Goal: Task Accomplishment & Management: Use online tool/utility

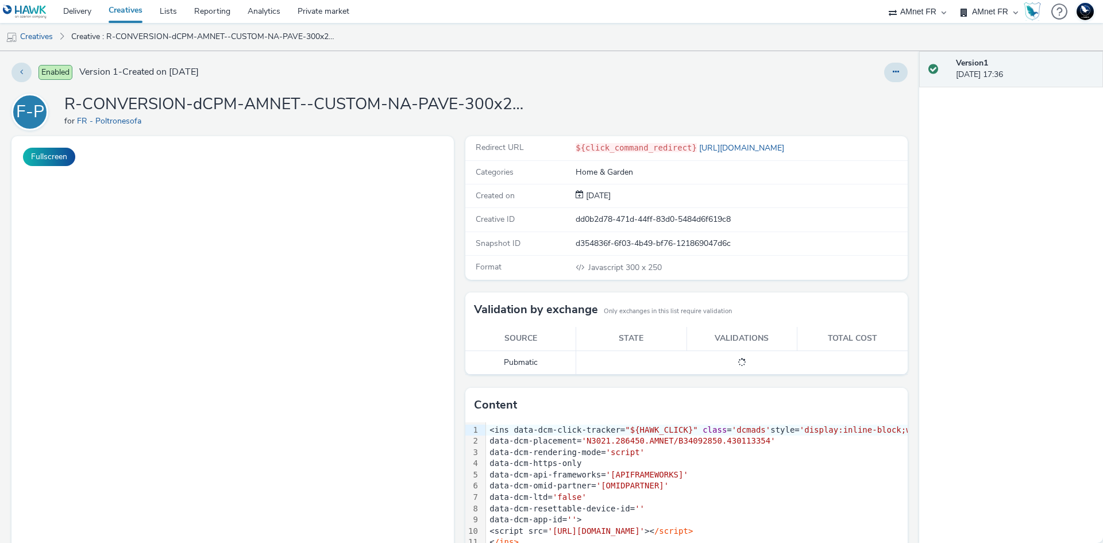
select select "74ee30ea-faea-4dd3-a1ad-716b3210ee10"
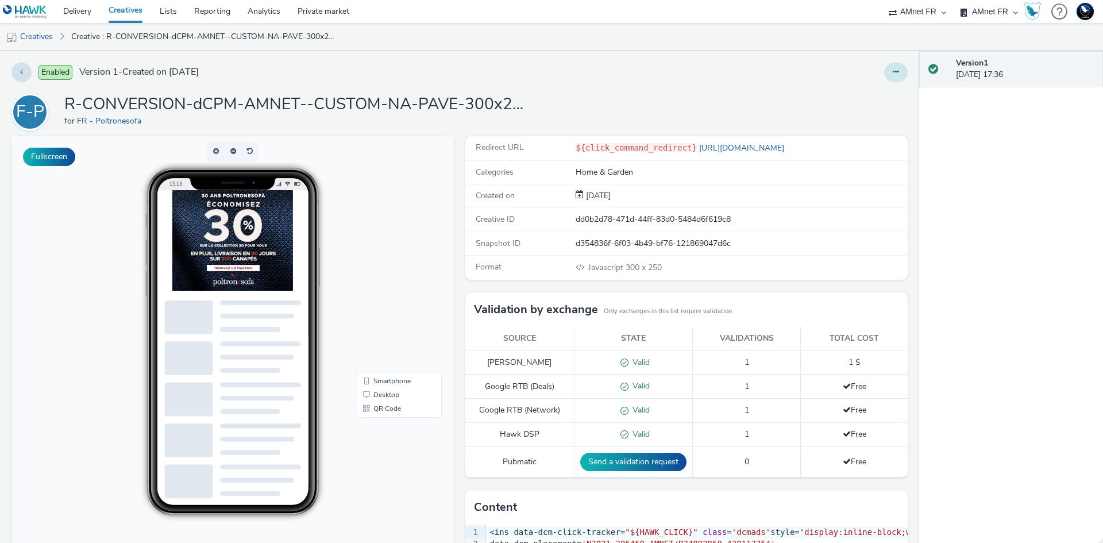
click at [889, 63] on button at bounding box center [896, 73] width 24 height 20
click at [846, 92] on link "Edit" at bounding box center [864, 95] width 86 height 23
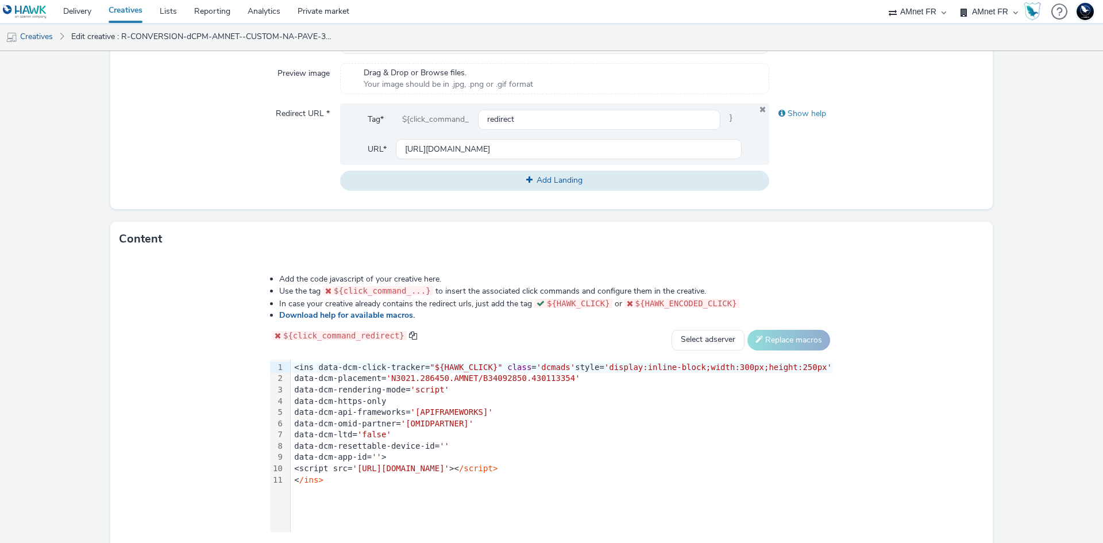
scroll to position [480, 0]
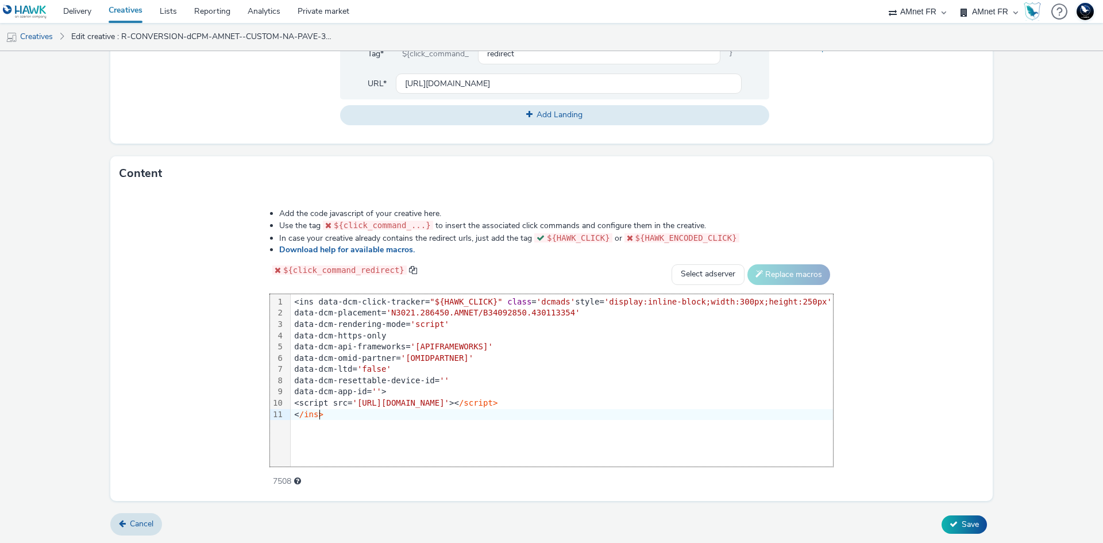
click at [330, 427] on div "99 1 2 3 4 5 6 7 8 9 10 11 › <ins data-dcm-click-tracker= "${HAWK_CLICK}" class…" at bounding box center [551, 380] width 563 height 172
click at [353, 420] on div "<img src hr" at bounding box center [562, 425] width 542 height 11
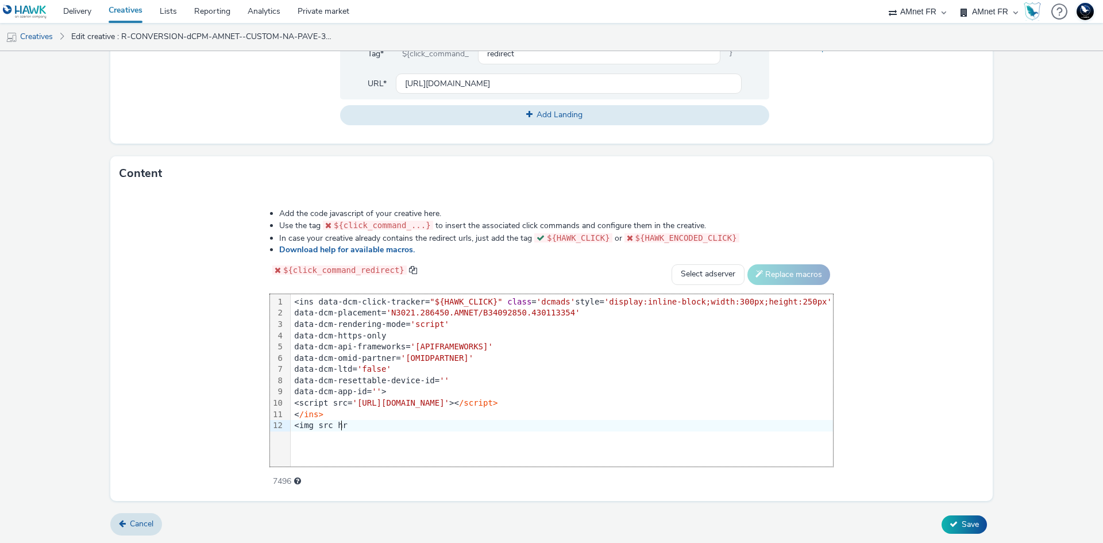
click at [359, 432] on div "<ins data-dcm-click-tracker= "${HAWK_CLICK}" class = 'dcmads' style= 'display:i…" at bounding box center [562, 364] width 542 height 140
click at [37, 33] on link "Creatives" at bounding box center [29, 37] width 59 height 28
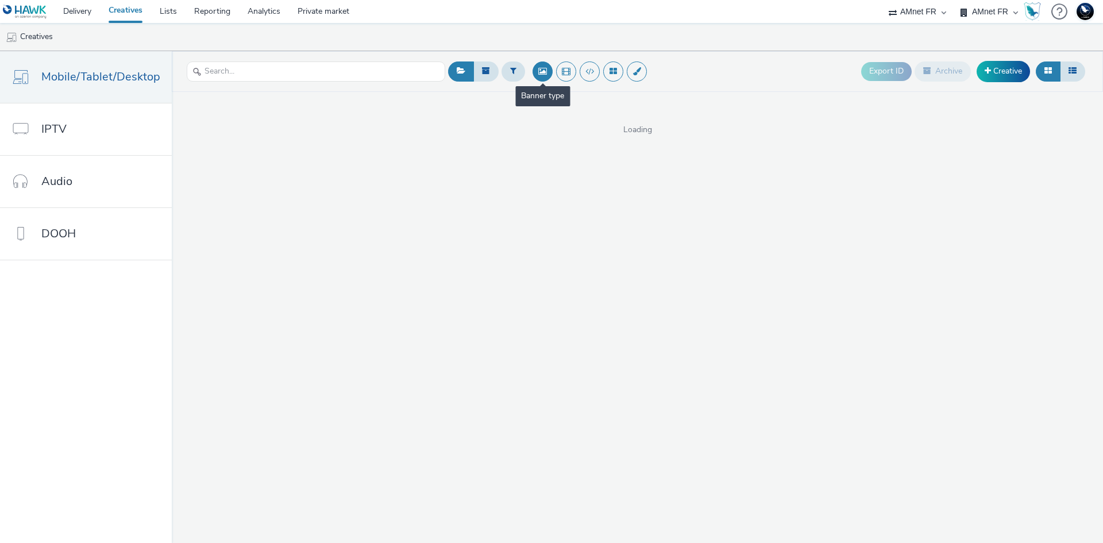
click at [535, 70] on button at bounding box center [542, 71] width 20 height 20
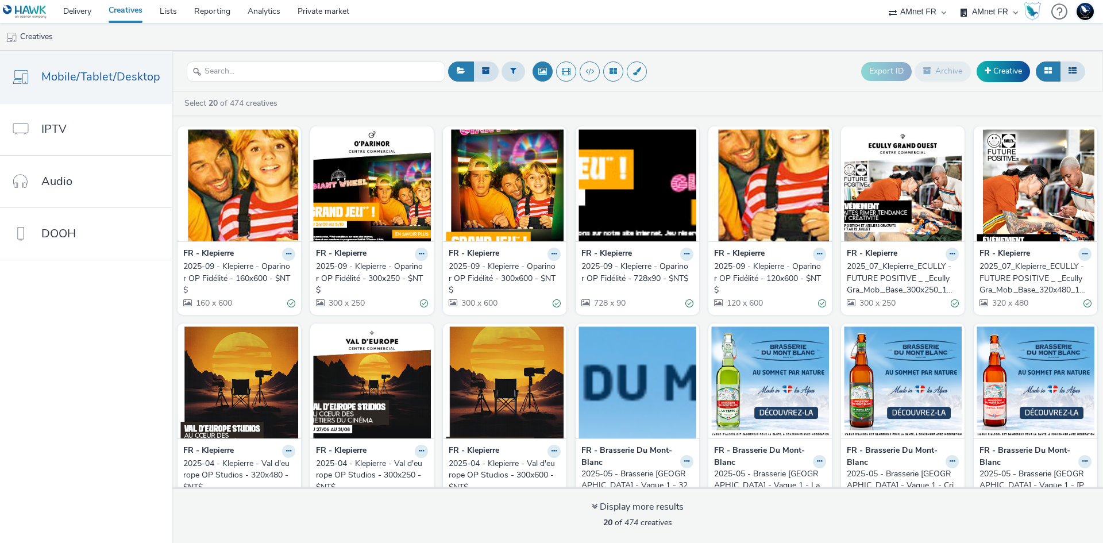
click at [235, 263] on div "2025-09 - Klepierre - Oparinor OP Fidélité - 160x600 - $NT$" at bounding box center [236, 278] width 107 height 35
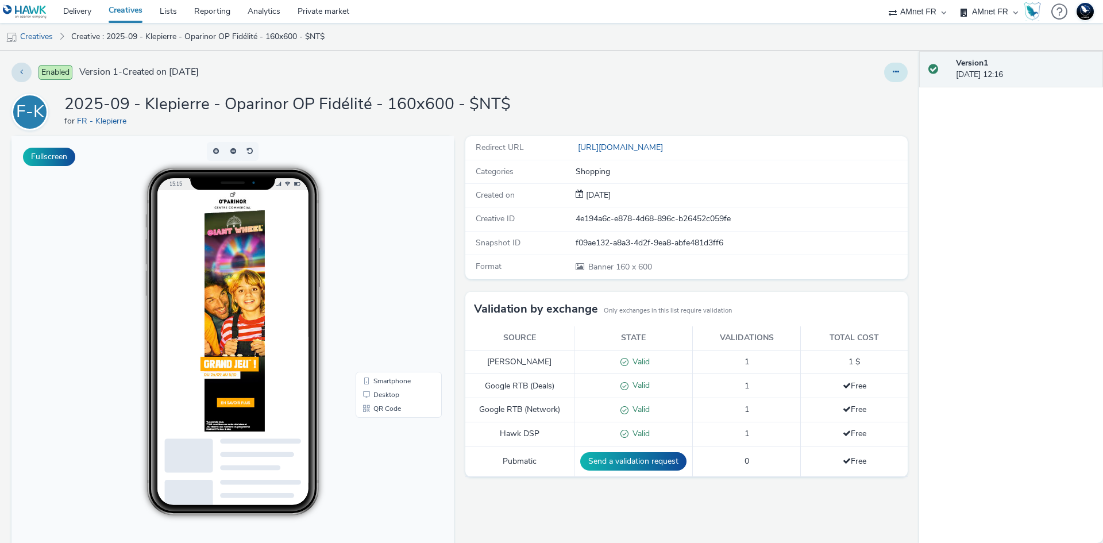
click at [897, 68] on button at bounding box center [896, 73] width 24 height 20
click at [850, 97] on link "Edit" at bounding box center [864, 95] width 86 height 23
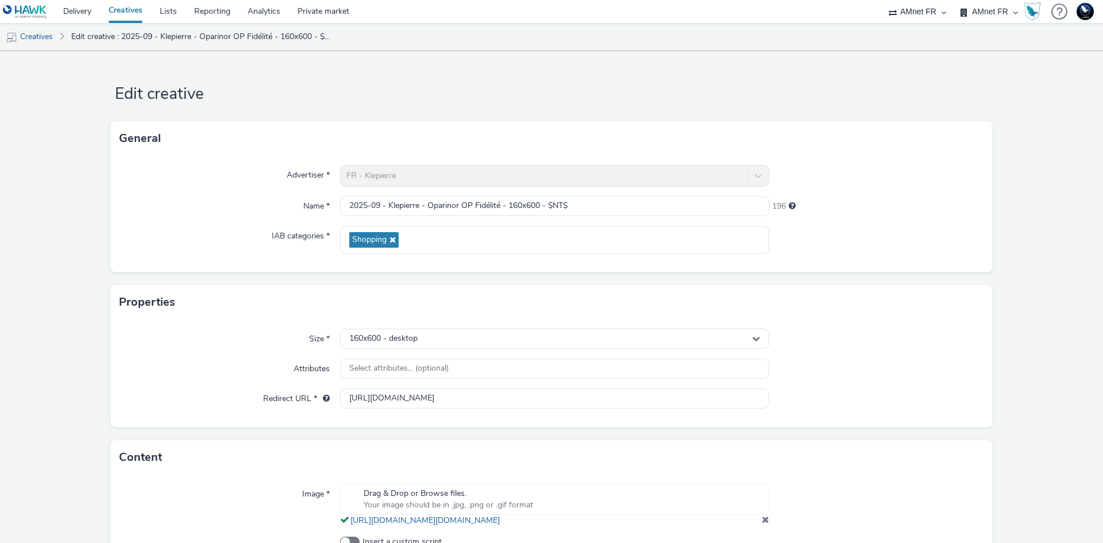
scroll to position [87, 0]
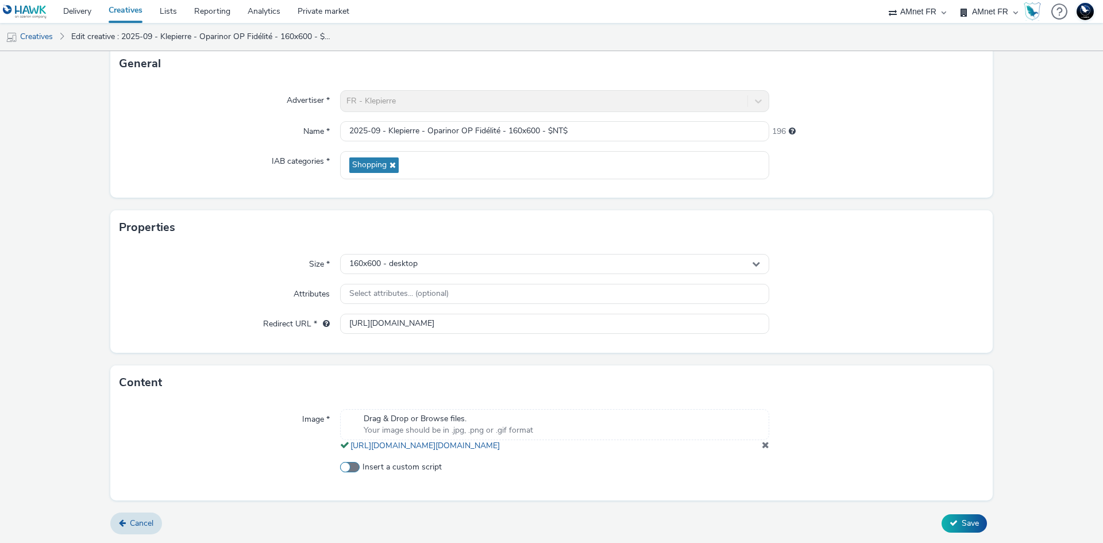
click at [347, 466] on span at bounding box center [350, 467] width 20 height 10
click at [347, 466] on input "Insert a custom script" at bounding box center [343, 467] width 7 height 7
checkbox input "true"
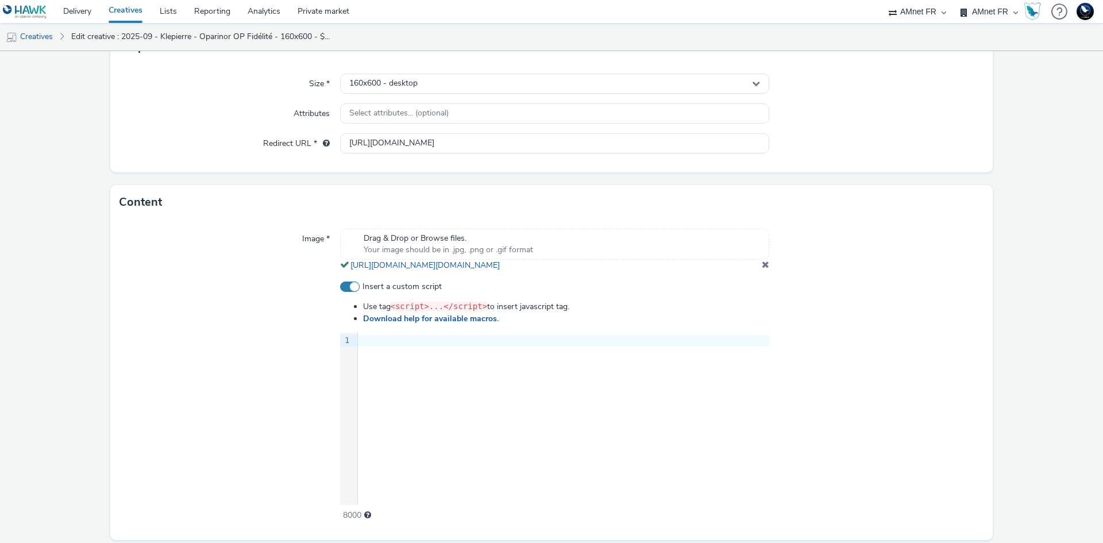
scroll to position [256, 0]
click at [424, 346] on div at bounding box center [563, 339] width 411 height 11
click at [424, 346] on div "<iil src...." at bounding box center [563, 339] width 411 height 11
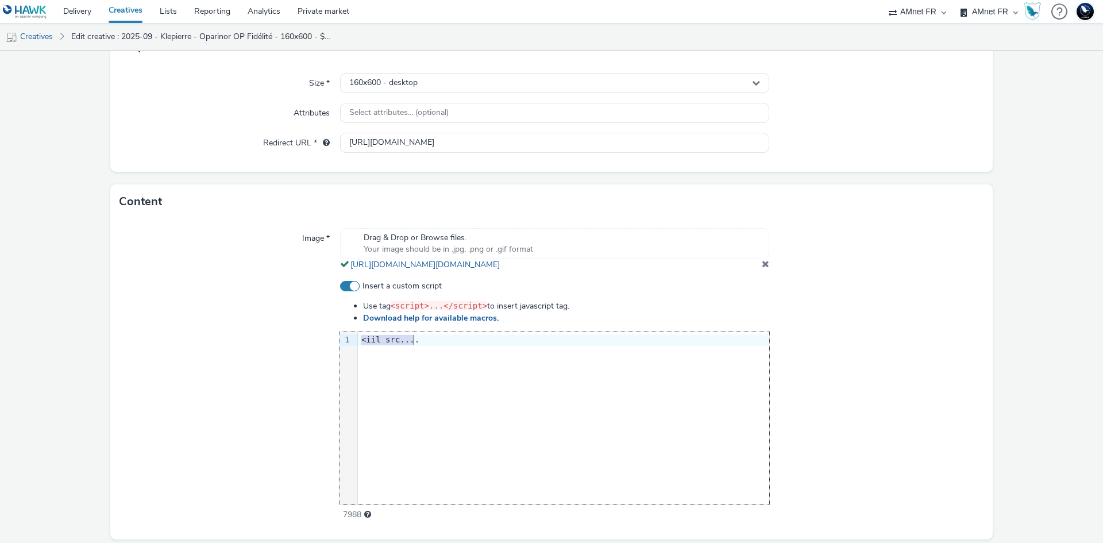
click at [424, 346] on div "<iil src...." at bounding box center [563, 339] width 411 height 11
click at [350, 291] on span at bounding box center [350, 286] width 20 height 10
click at [348, 290] on input "Insert a custom script" at bounding box center [343, 286] width 7 height 7
checkbox input "false"
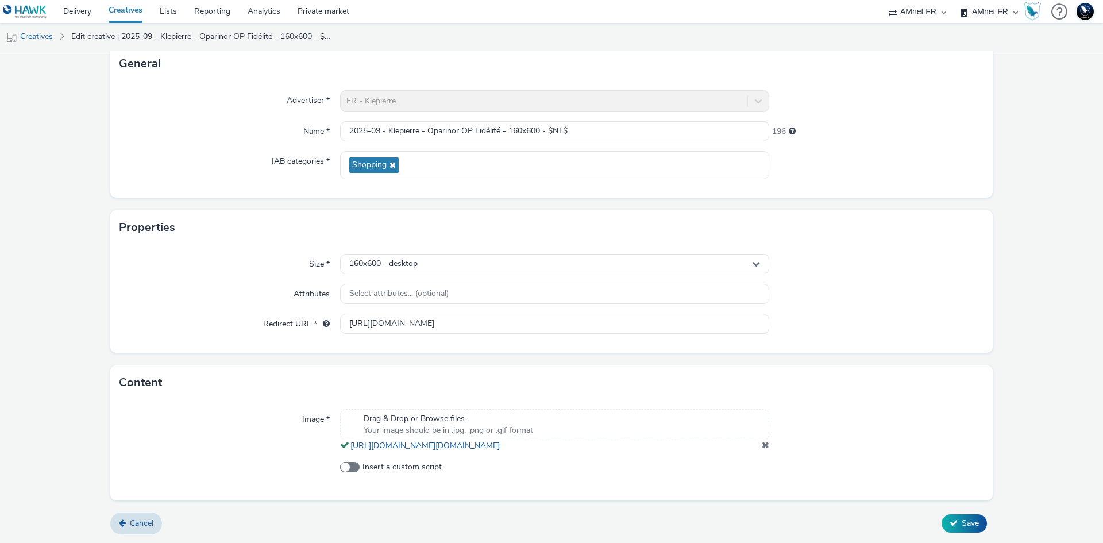
scroll to position [87, 0]
click at [81, 9] on link "Delivery" at bounding box center [77, 11] width 45 height 23
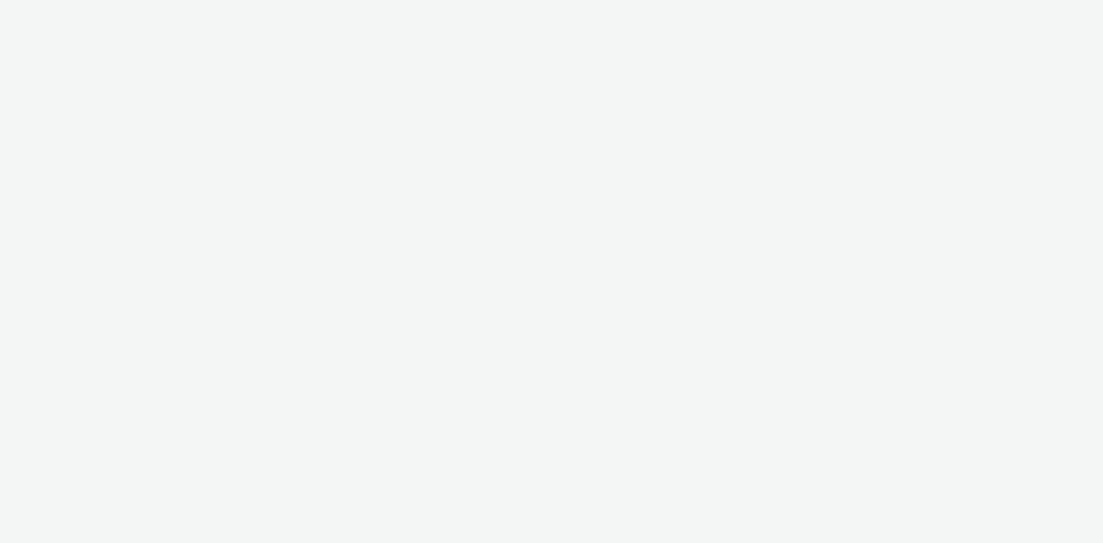
select select "74ee30ea-faea-4dd3-a1ad-716b3210ee10"
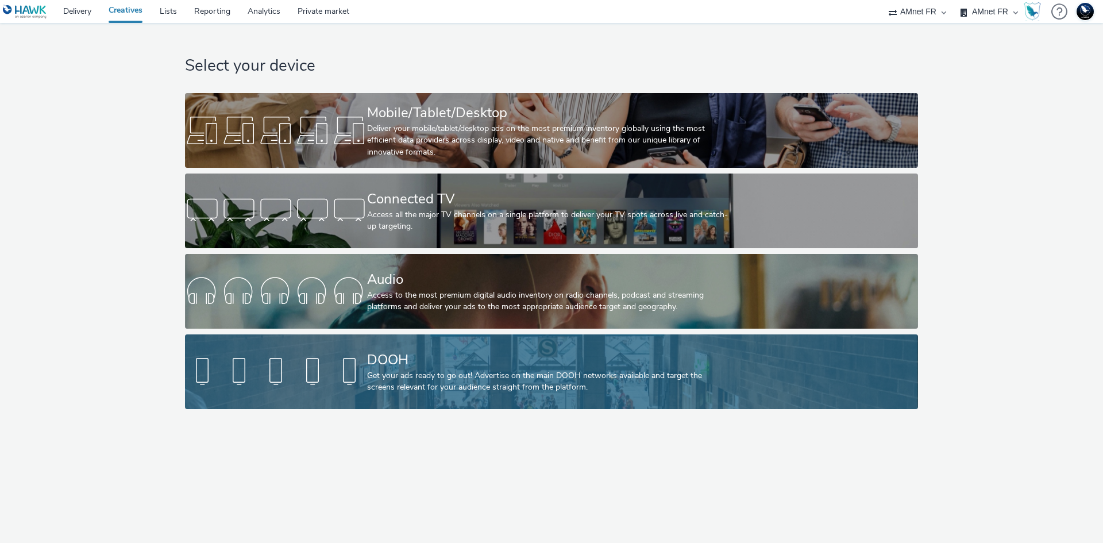
click at [406, 390] on div "Get your ads ready to go out! Advertise on the main DOOH networks available and…" at bounding box center [549, 382] width 364 height 24
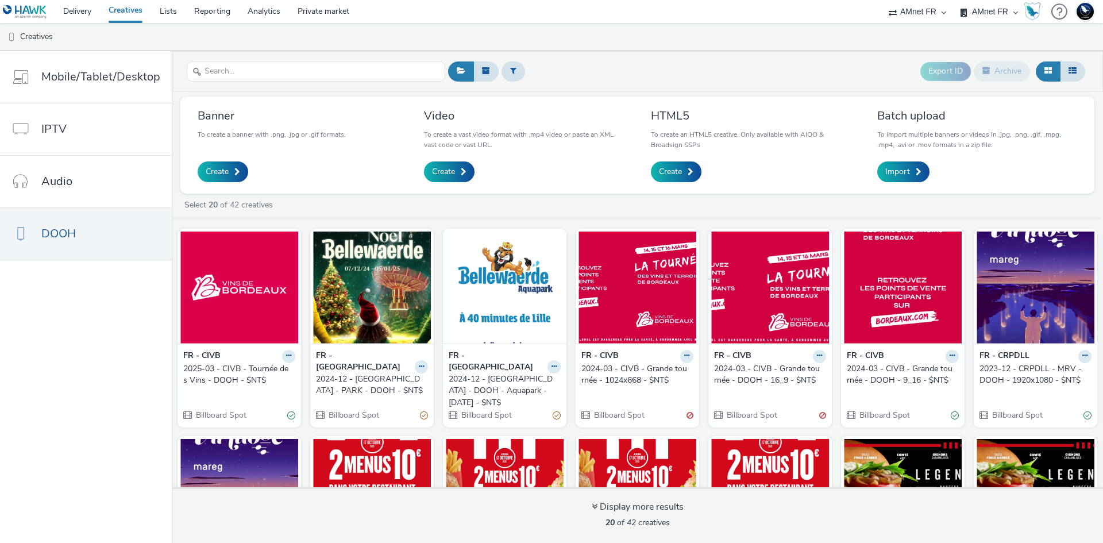
click at [242, 371] on div "2025-03 - CIVB - Tournée des Vins - DOOH - $NT$" at bounding box center [236, 375] width 107 height 24
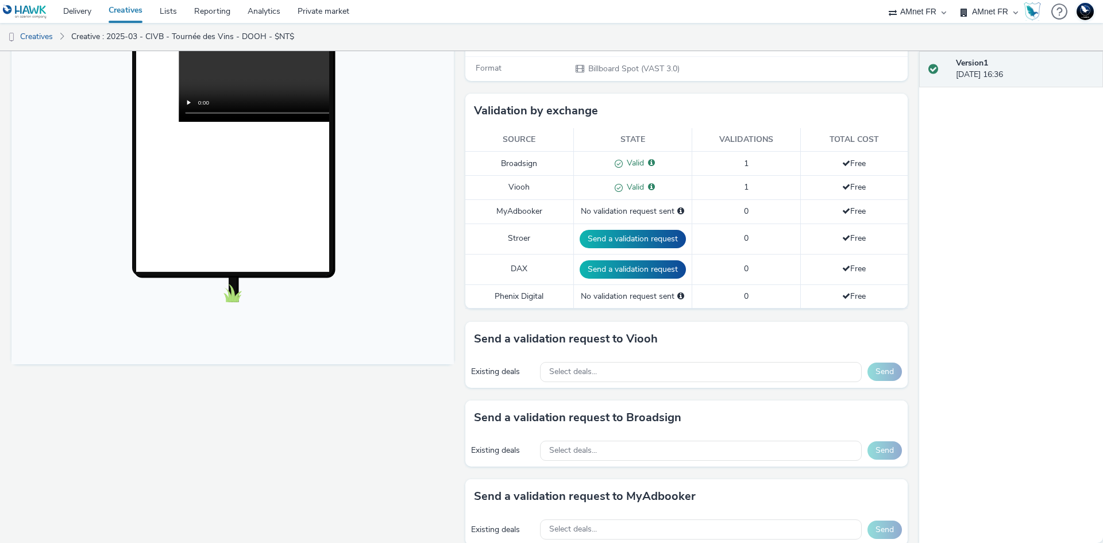
scroll to position [244, 0]
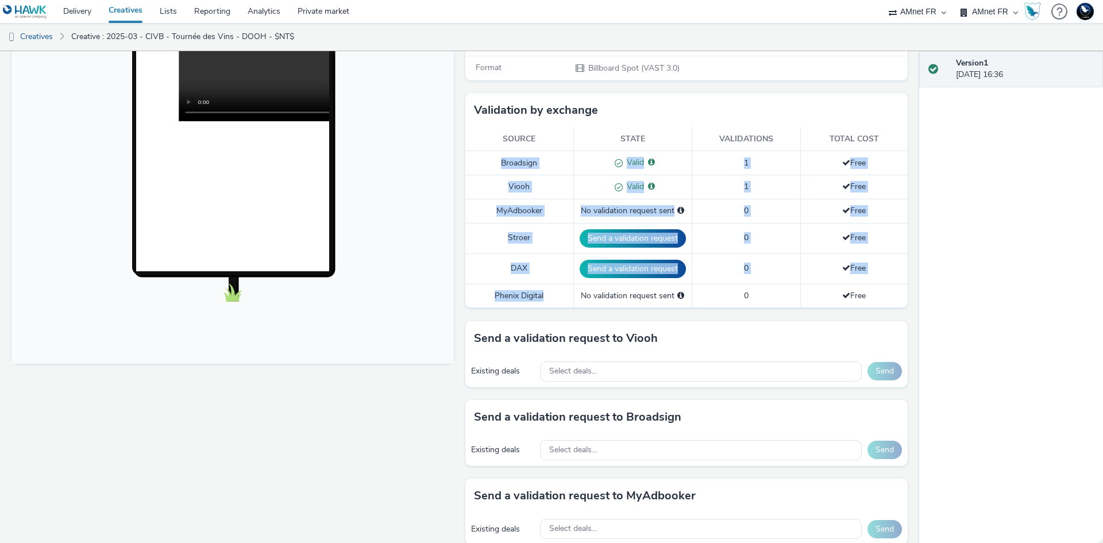
drag, startPoint x: 491, startPoint y: 163, endPoint x: 542, endPoint y: 294, distance: 140.8
click at [542, 294] on tbody "Broadsign Valid Valid for: Wancom DoohYouLike IMedia Center 1 Free Viooh Valid …" at bounding box center [686, 229] width 442 height 157
click at [542, 294] on td "Phenix Digital" at bounding box center [519, 296] width 108 height 24
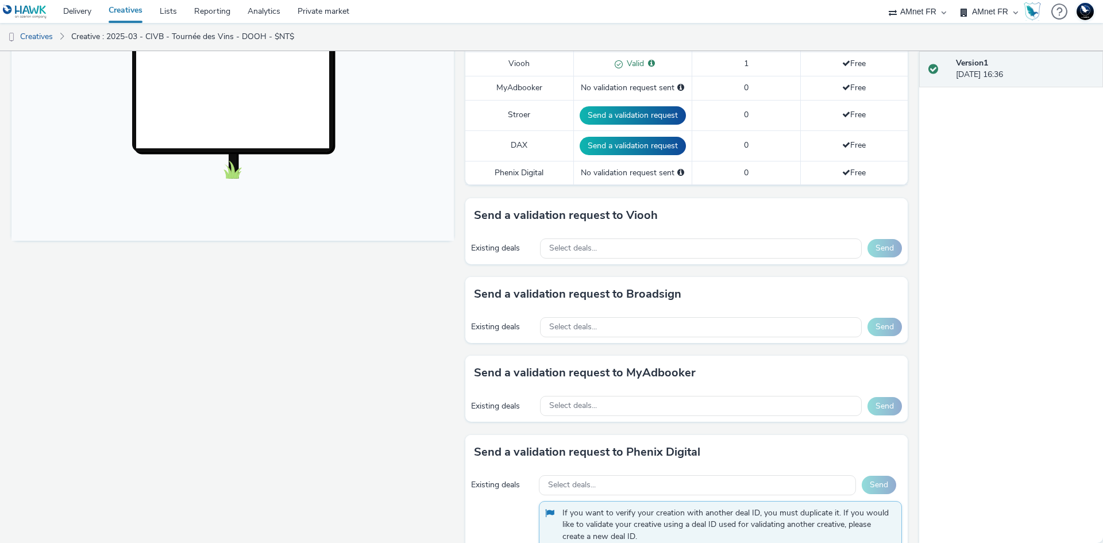
scroll to position [371, 0]
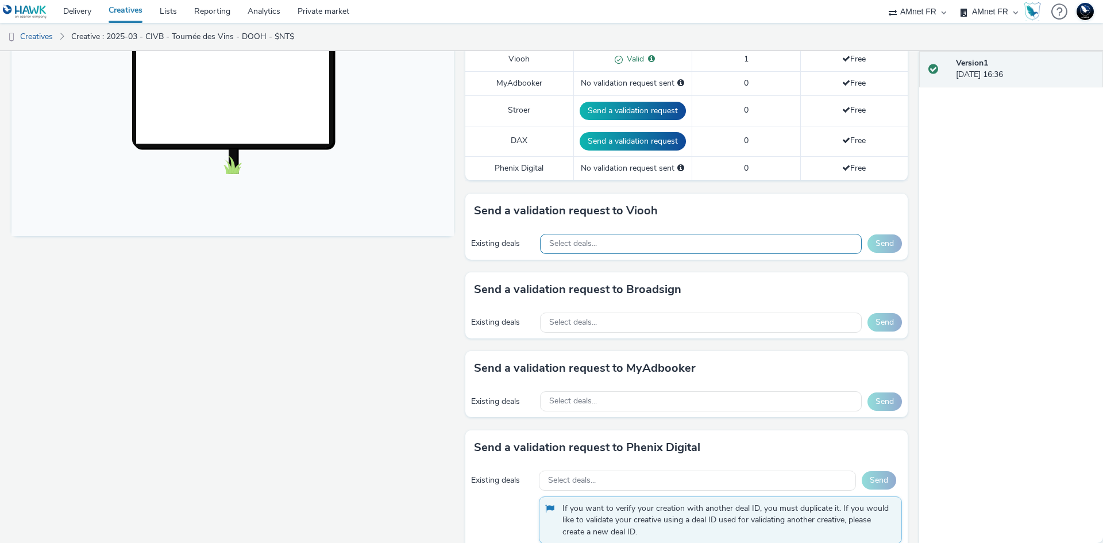
click at [606, 242] on div "Select deals..." at bounding box center [701, 244] width 322 height 20
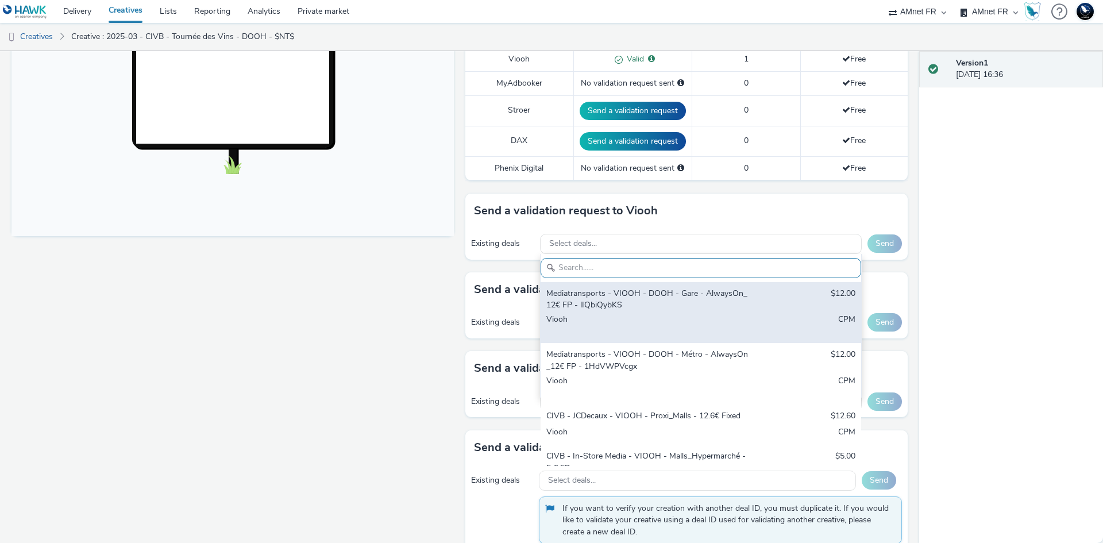
click at [662, 306] on div "Mediatransports - VIOOH - DOOH - Gare - AlwaysOn_12€ FP - lIQbiQybKS" at bounding box center [648, 300] width 204 height 24
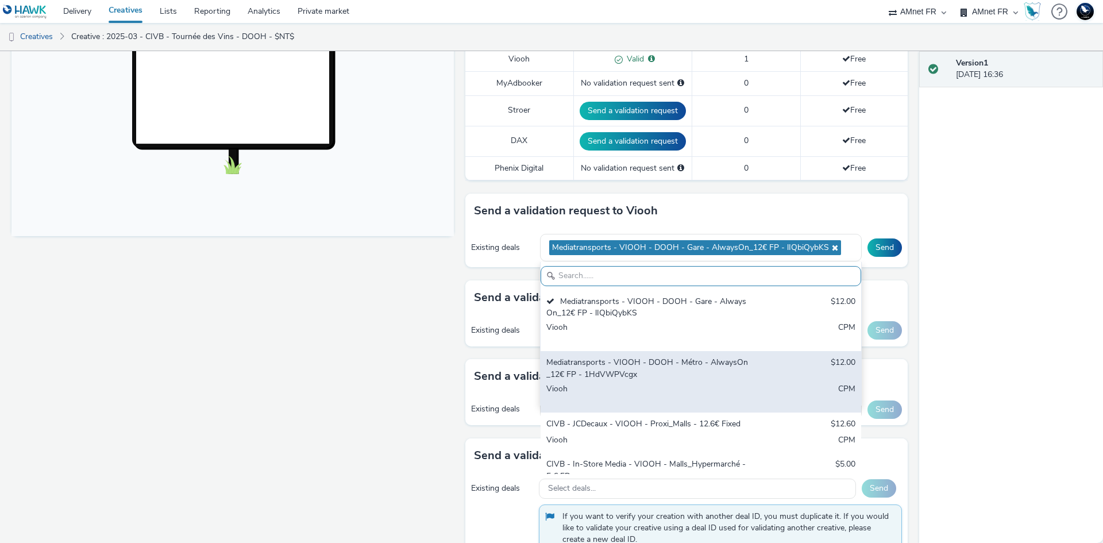
click at [670, 364] on div "Mediatransports - VIOOH - DOOH - Métro - AlwaysOn_12€ FP - 1HdVWPVcgx" at bounding box center [648, 369] width 204 height 24
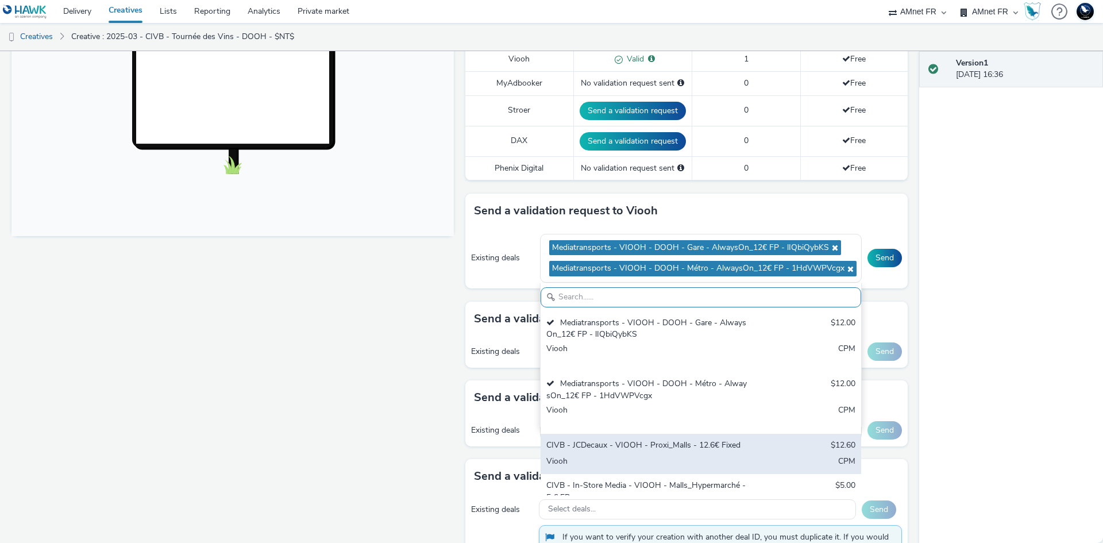
click at [703, 446] on div "CIVB - JCDecaux - VIOOH - Proxi_Malls - 12.6€ Fixed" at bounding box center [648, 445] width 204 height 13
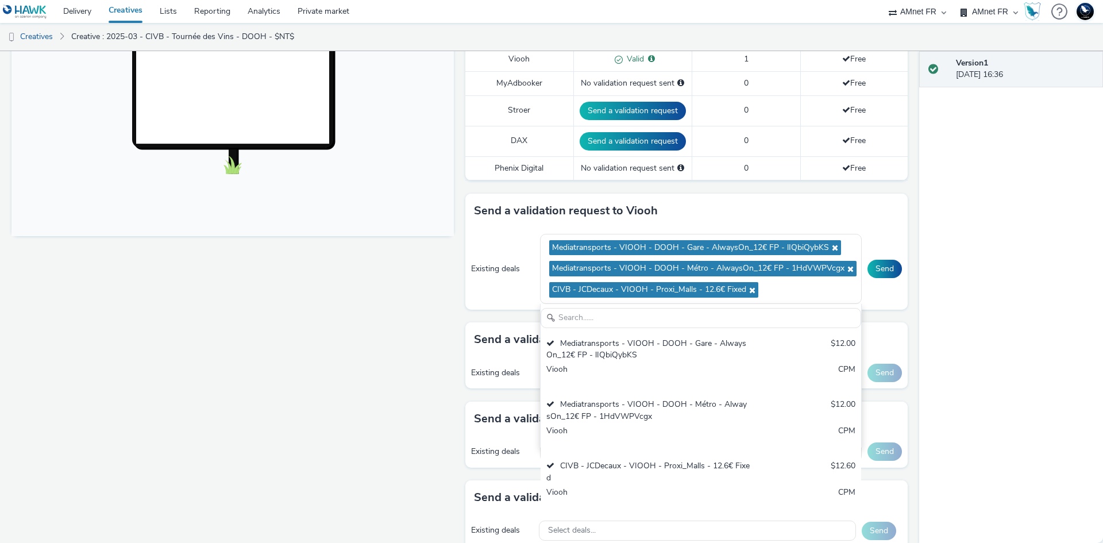
click at [493, 307] on div "Existing deals Mediatransports - VIOOH - DOOH - Gare - AlwaysOn_12€ FP - lIQbiQ…" at bounding box center [686, 269] width 442 height 82
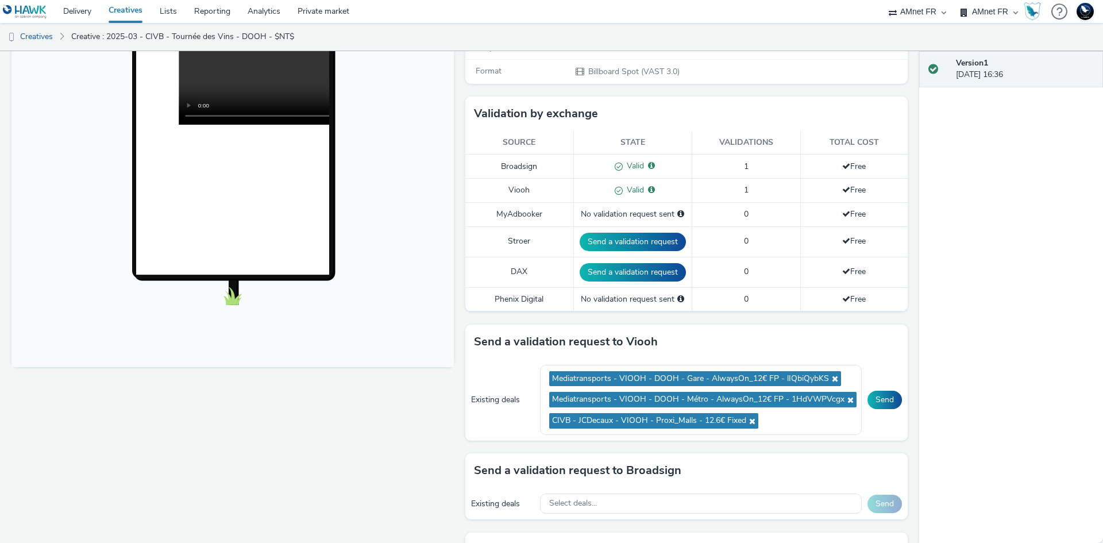
scroll to position [238, 0]
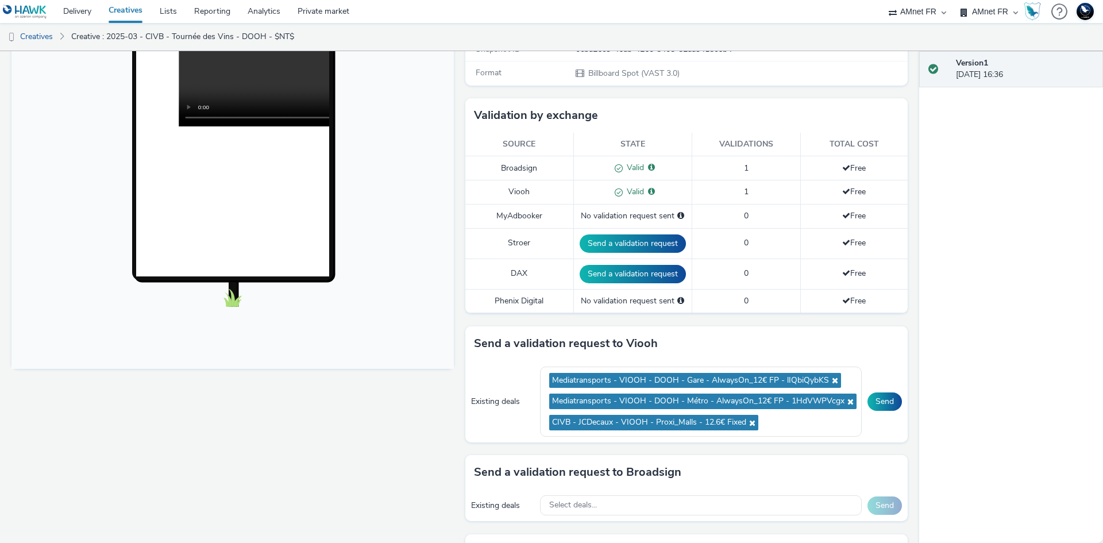
click at [58, 273] on body at bounding box center [232, 133] width 442 height 471
click at [80, 11] on link "Delivery" at bounding box center [77, 11] width 45 height 23
